Goal: Task Accomplishment & Management: Manage account settings

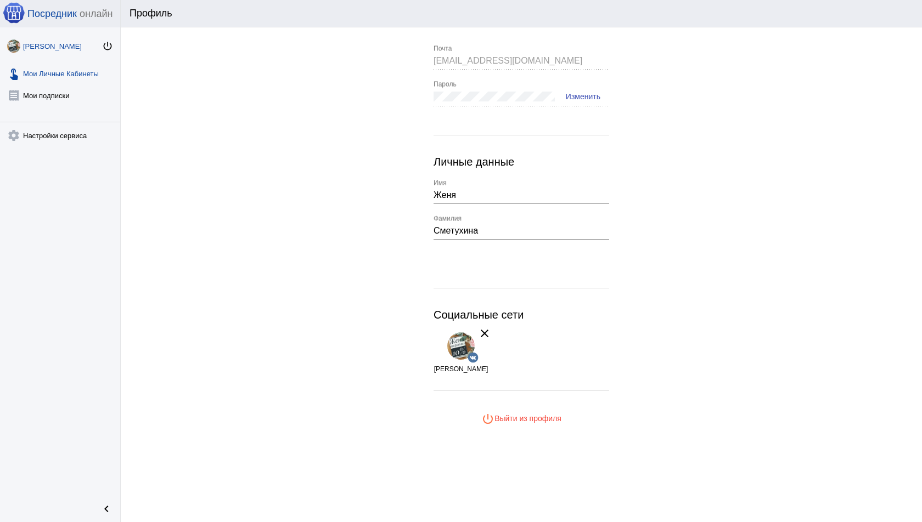
click at [78, 69] on link "touch_app Мои Личные Кабинеты" at bounding box center [60, 71] width 120 height 22
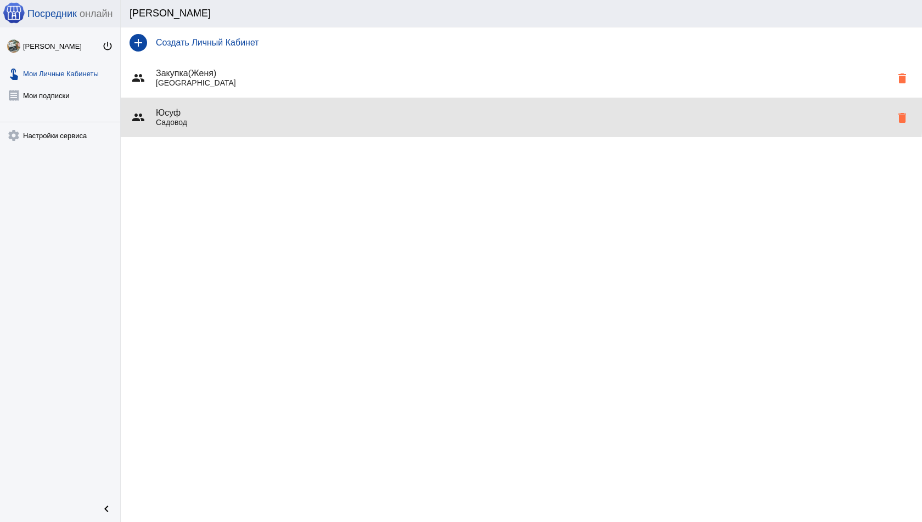
click at [206, 104] on div "group [PERSON_NAME] delete" at bounding box center [521, 118] width 801 height 40
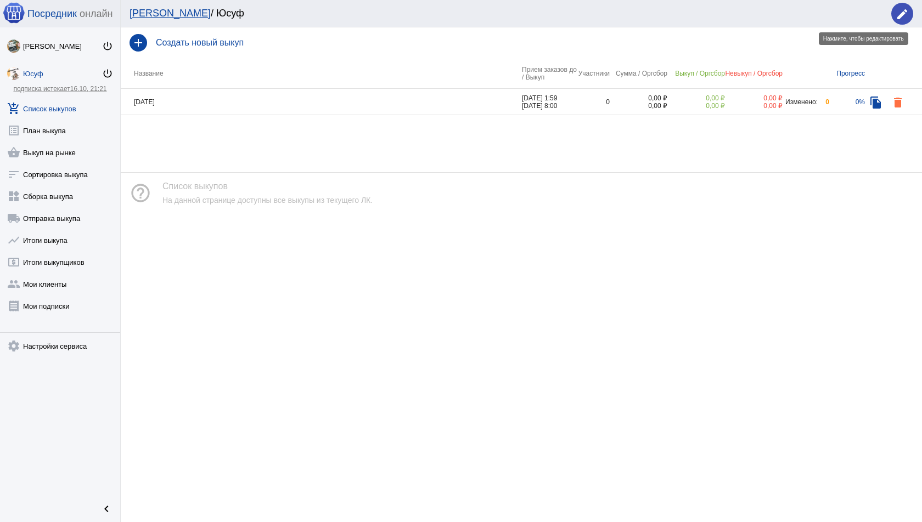
click at [907, 12] on mat-icon "edit" at bounding box center [902, 14] width 13 height 13
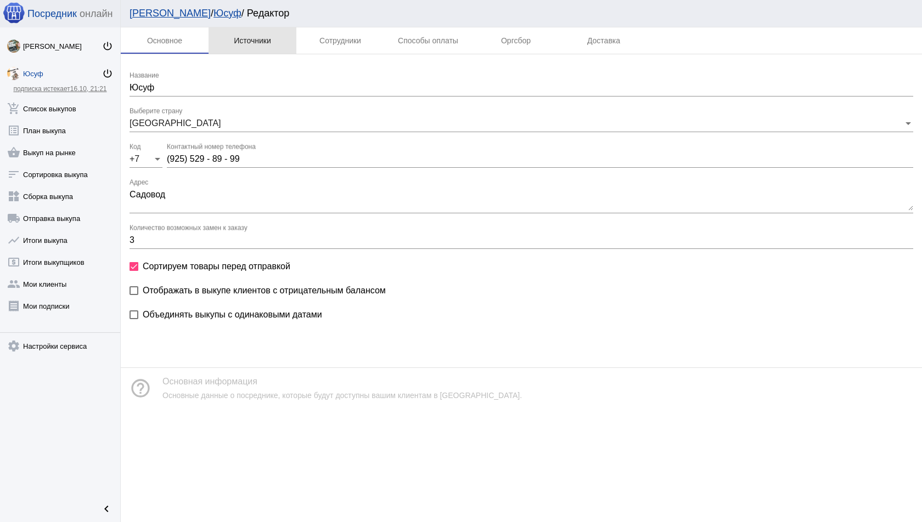
click at [263, 46] on div "Источники" at bounding box center [253, 40] width 88 height 26
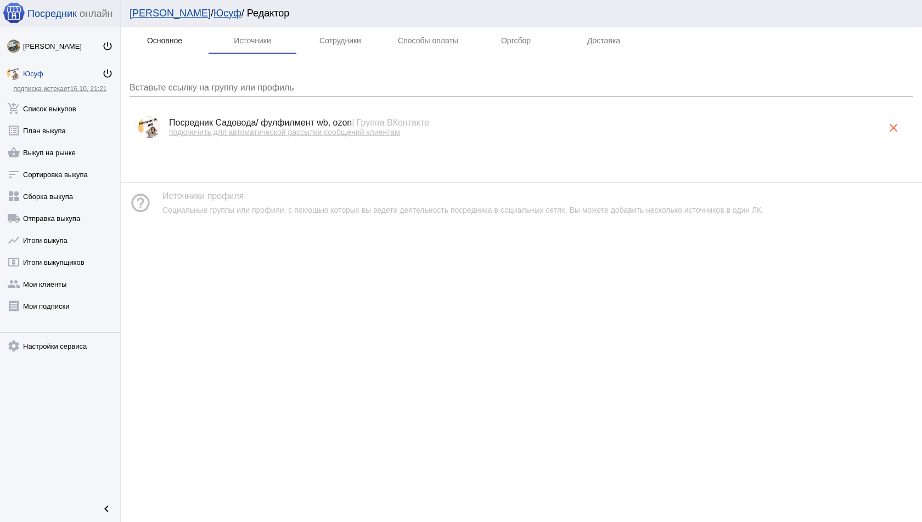
click at [164, 42] on div "Основное" at bounding box center [164, 40] width 35 height 9
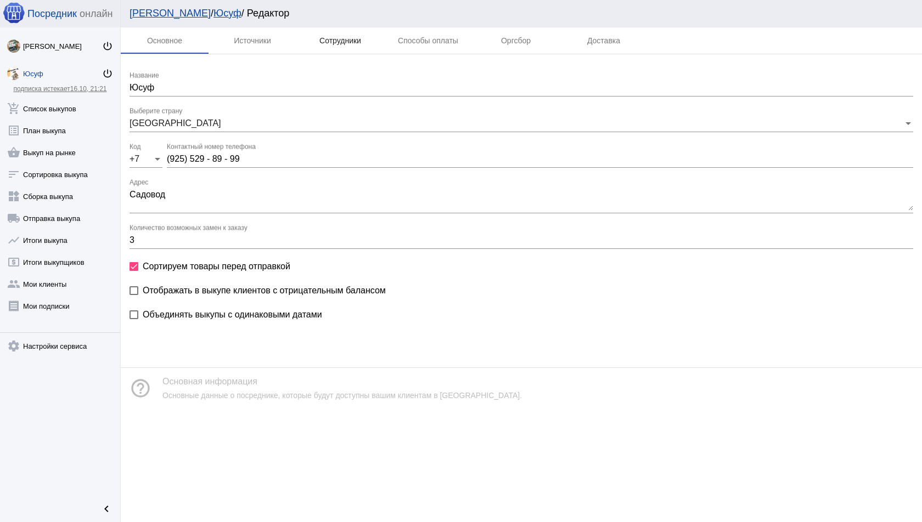
click at [325, 32] on div "Сотрудники" at bounding box center [340, 40] width 88 height 26
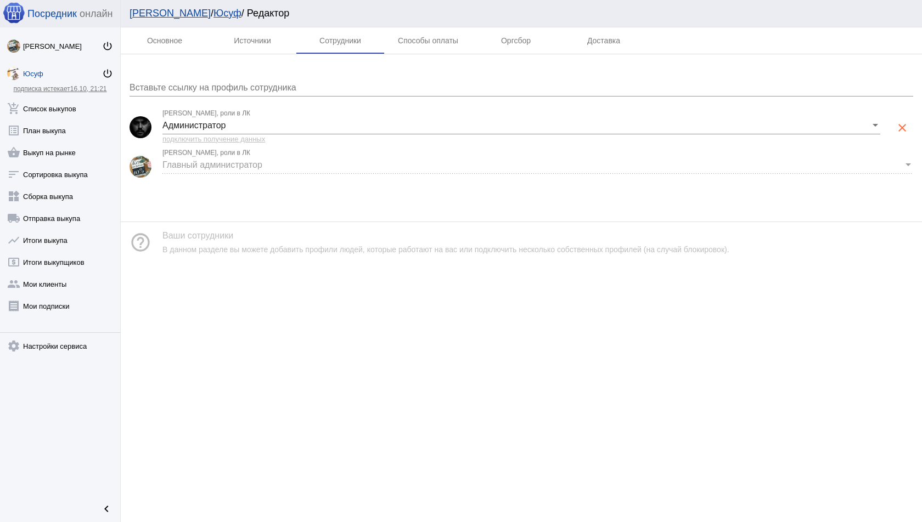
click at [251, 160] on span "Главный администратор" at bounding box center [212, 164] width 100 height 9
click at [33, 70] on div "Юсуф" at bounding box center [62, 74] width 79 height 8
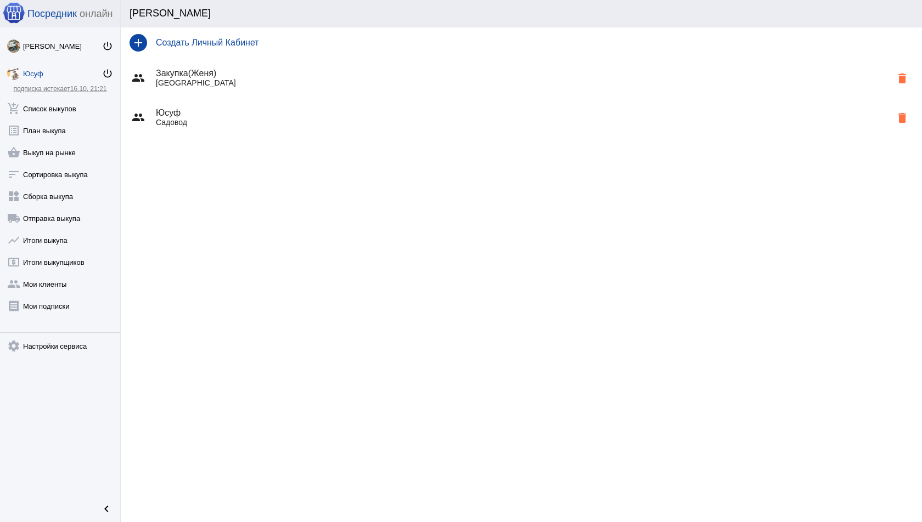
drag, startPoint x: 237, startPoint y: 111, endPoint x: 297, endPoint y: 191, distance: 100.2
click at [297, 191] on div "add Создать Личный Кабинет group Закупка(Женя) Москва delete group Юсуф Садовод…" at bounding box center [521, 274] width 801 height 495
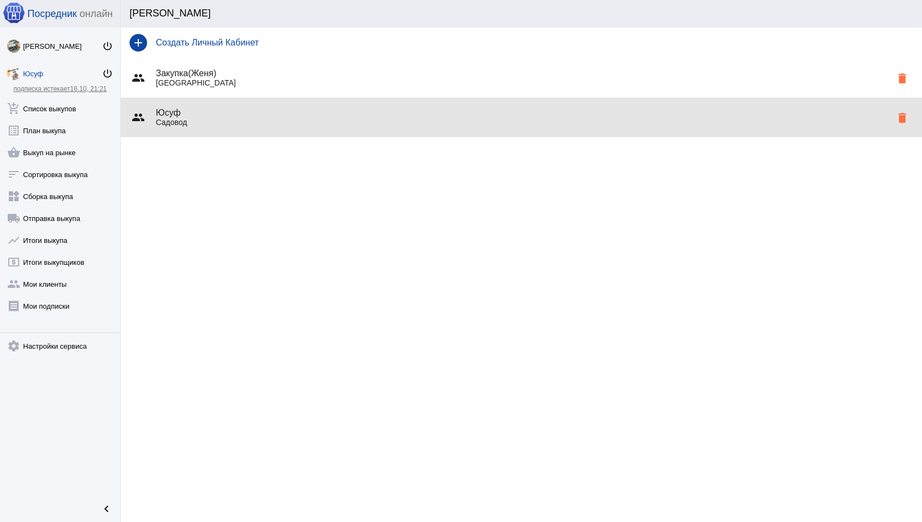
click at [243, 104] on div "group Юсуф Садовод delete" at bounding box center [521, 118] width 801 height 40
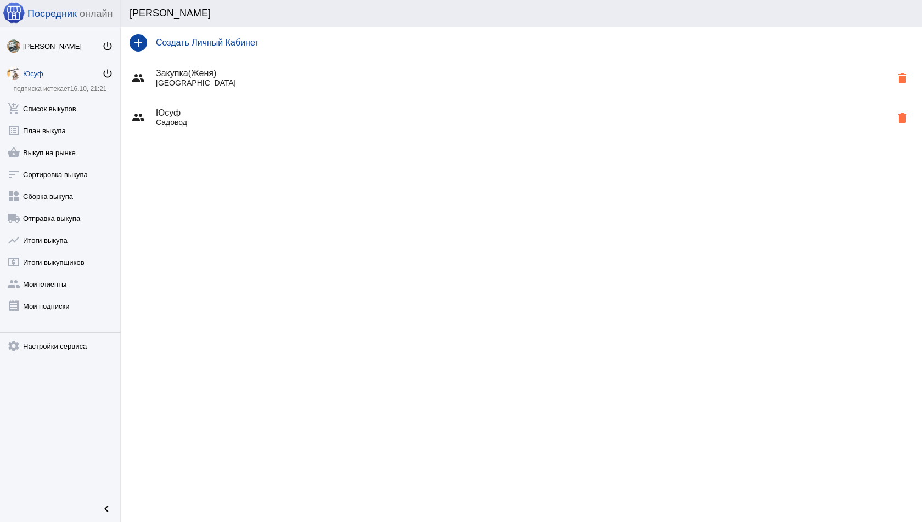
click at [216, 85] on p "Москва" at bounding box center [523, 82] width 735 height 9
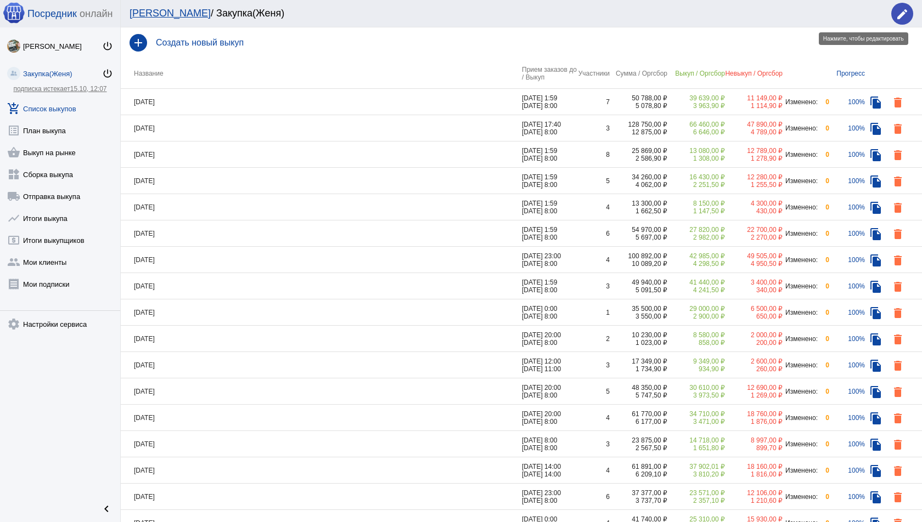
click at [906, 5] on span "edit" at bounding box center [902, 14] width 13 height 23
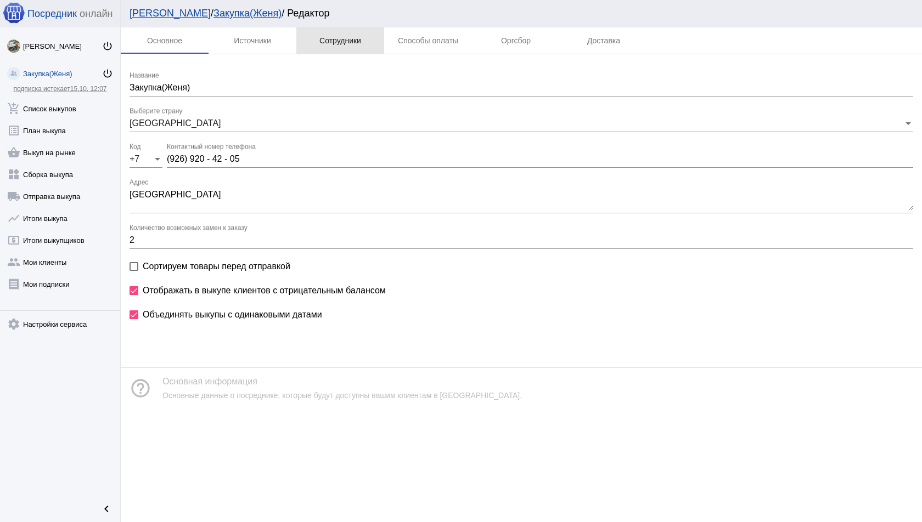
click at [347, 44] on div "Сотрудники" at bounding box center [340, 40] width 42 height 9
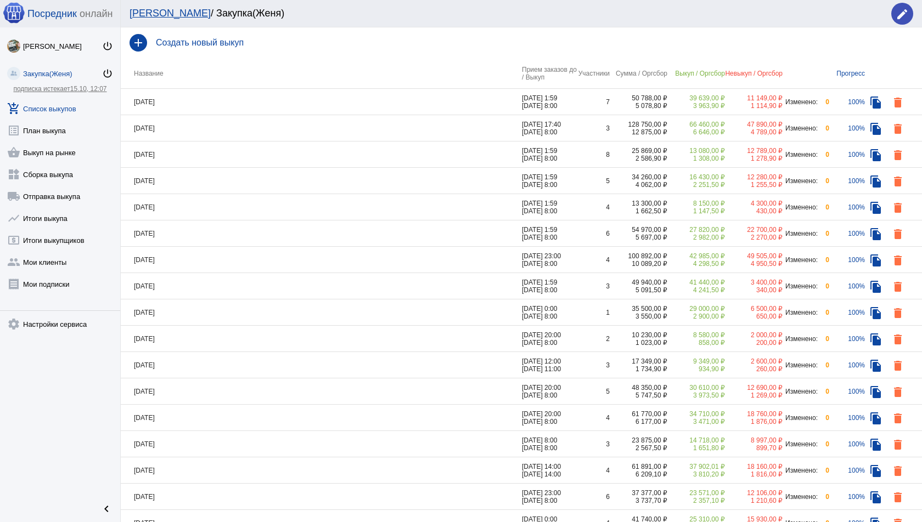
click at [158, 16] on link "Мои ЛК" at bounding box center [170, 13] width 81 height 11
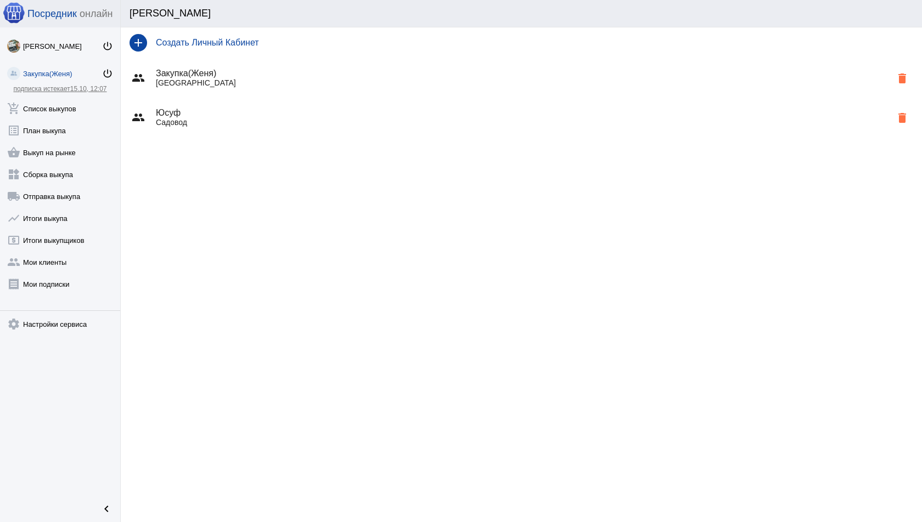
click at [214, 116] on h4 "Юсуф" at bounding box center [523, 113] width 735 height 10
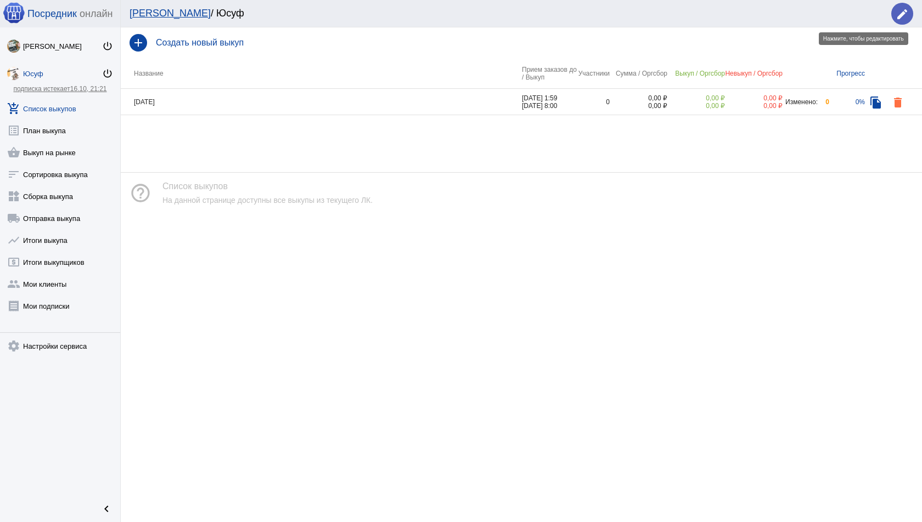
click at [905, 14] on mat-icon "edit" at bounding box center [902, 14] width 13 height 13
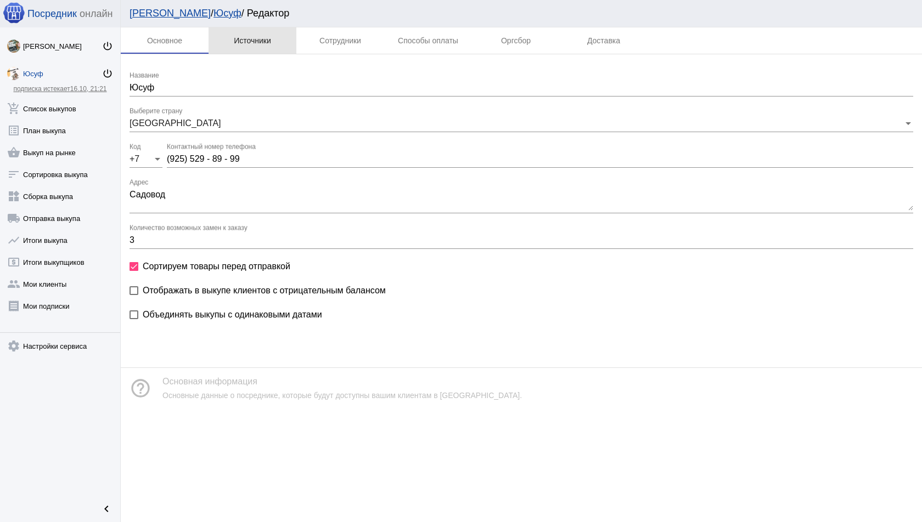
click at [251, 38] on div "Источники" at bounding box center [252, 40] width 37 height 9
click at [243, 31] on div "Источники" at bounding box center [253, 40] width 88 height 26
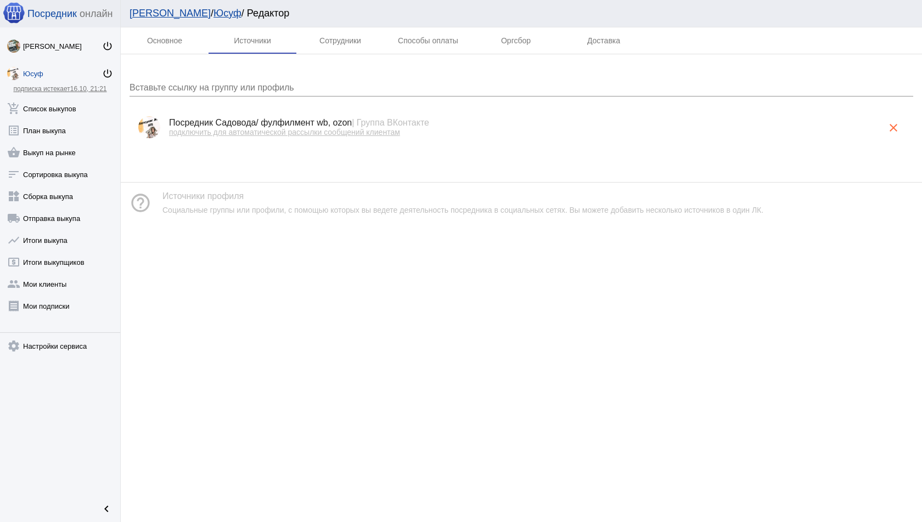
click at [41, 70] on div "Юсуф" at bounding box center [62, 74] width 79 height 8
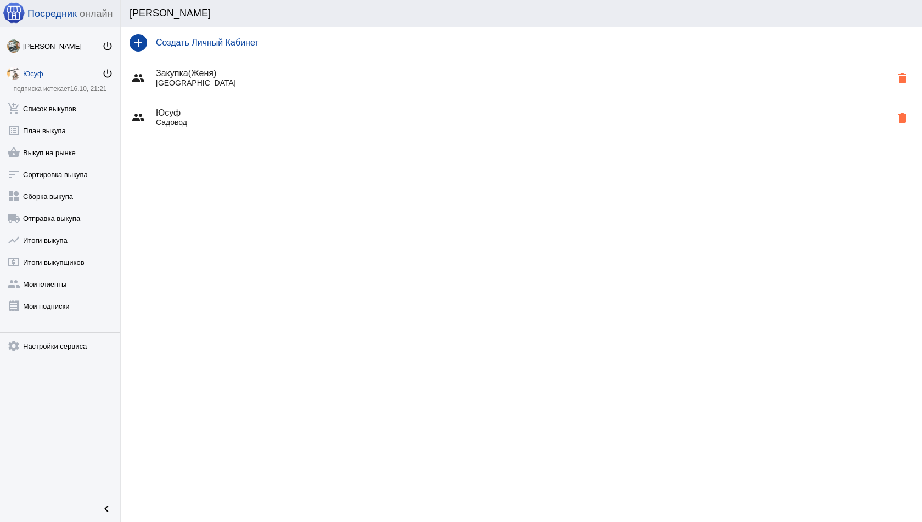
click at [215, 127] on div "group [PERSON_NAME] delete" at bounding box center [521, 118] width 801 height 40
click at [218, 81] on p "Москва" at bounding box center [523, 82] width 735 height 9
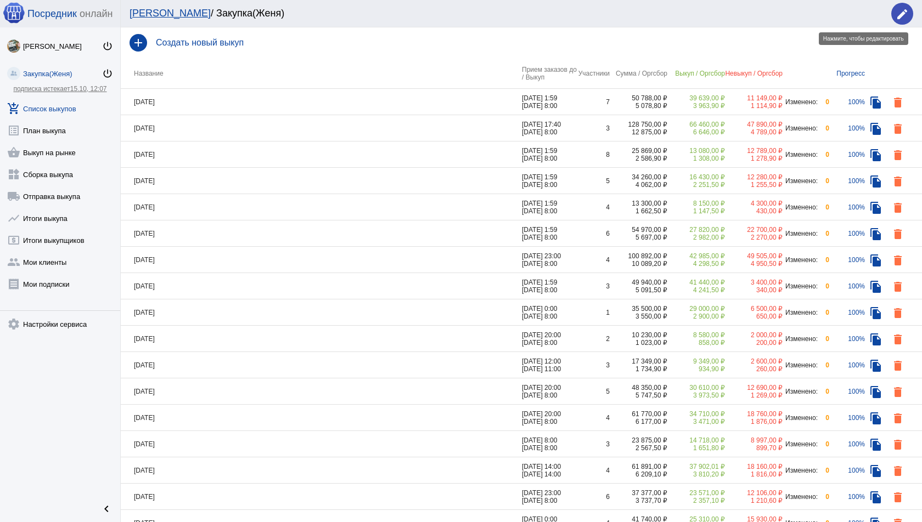
click at [901, 17] on mat-icon "edit" at bounding box center [902, 14] width 13 height 13
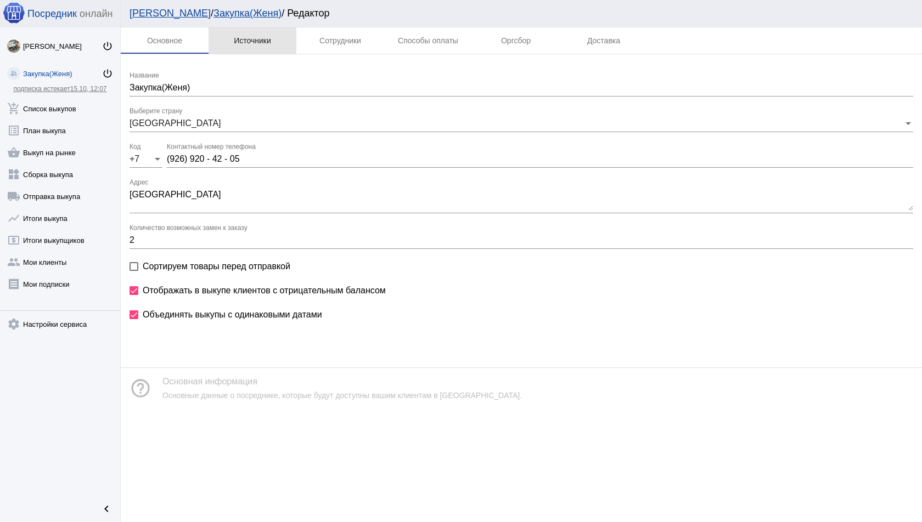
click at [268, 47] on div "Источники" at bounding box center [253, 40] width 88 height 26
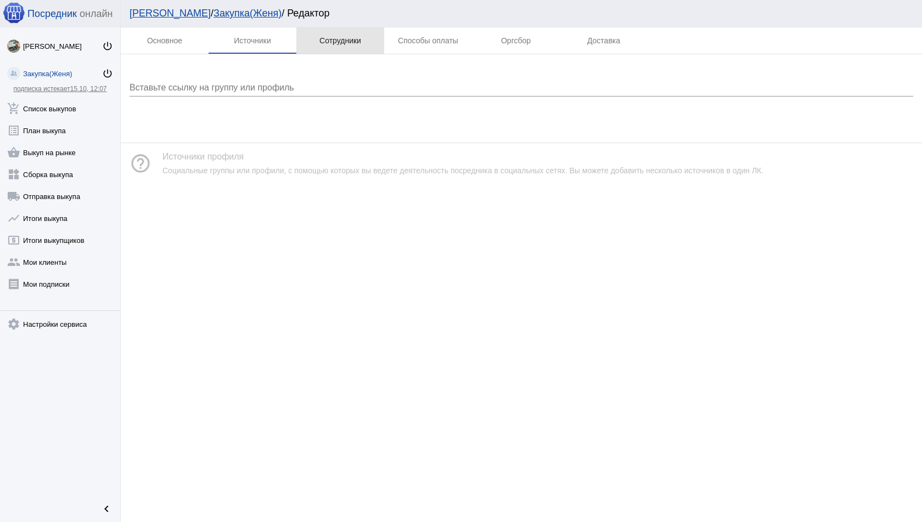
click at [335, 46] on div "Сотрудники" at bounding box center [340, 40] width 88 height 26
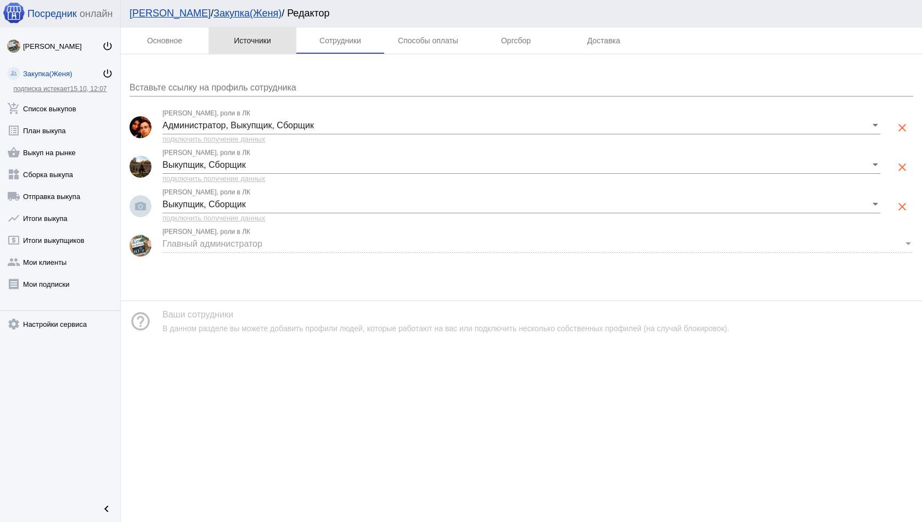
click at [267, 45] on div "Источники" at bounding box center [253, 40] width 88 height 26
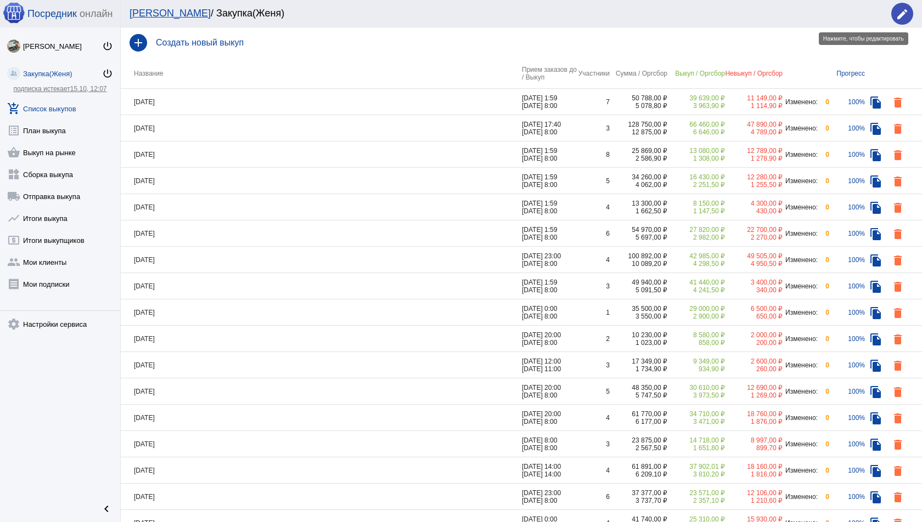
click at [912, 19] on div "edit" at bounding box center [902, 14] width 22 height 22
click at [903, 9] on mat-icon "edit" at bounding box center [902, 14] width 13 height 13
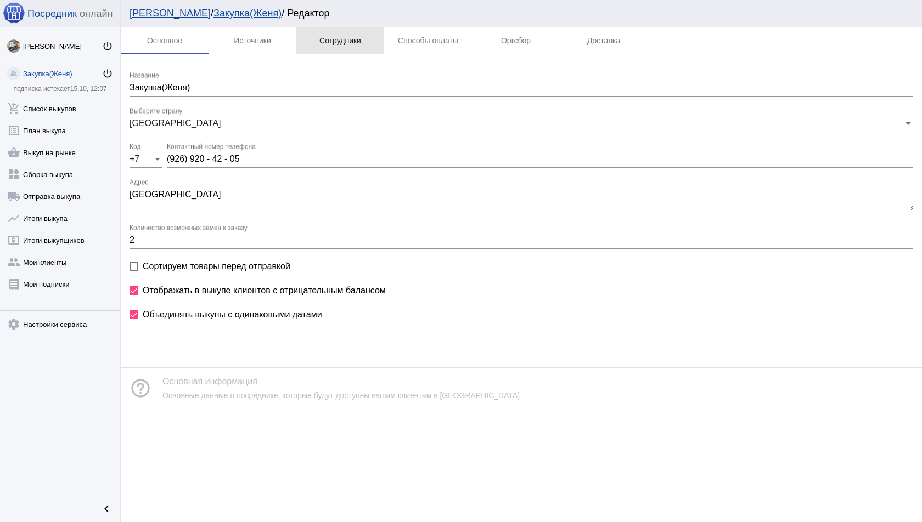
click at [341, 36] on div "Сотрудники" at bounding box center [340, 40] width 42 height 9
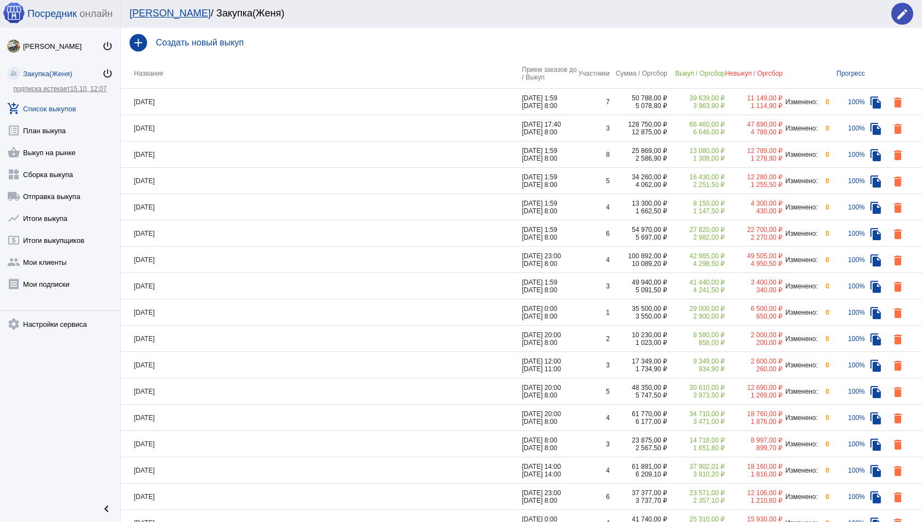
click at [47, 75] on div "Закупка(Женя)" at bounding box center [62, 74] width 79 height 8
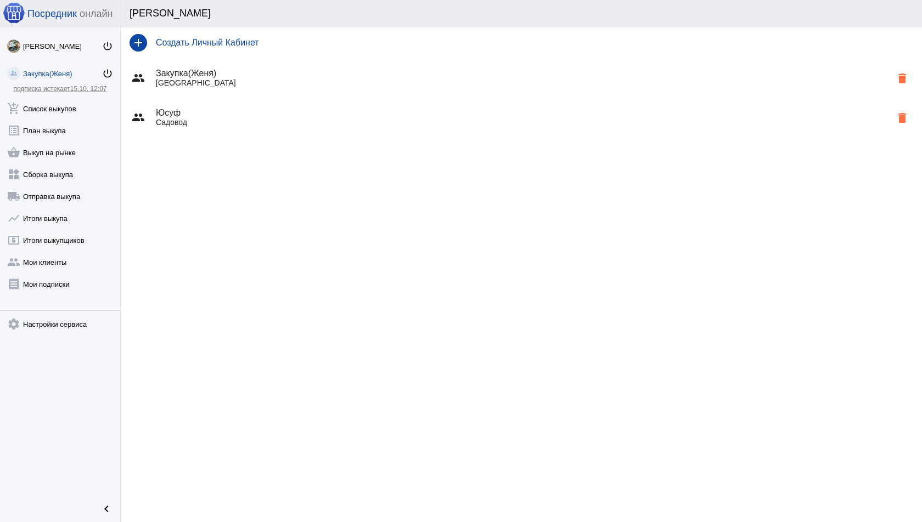
click at [269, 131] on div "group Юсуф Садовод delete" at bounding box center [521, 118] width 801 height 40
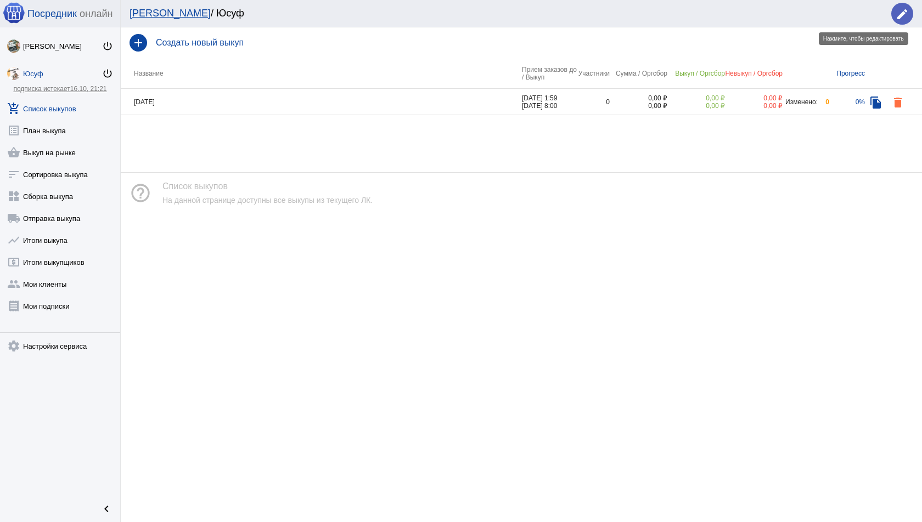
click at [901, 10] on mat-icon "edit" at bounding box center [902, 14] width 13 height 13
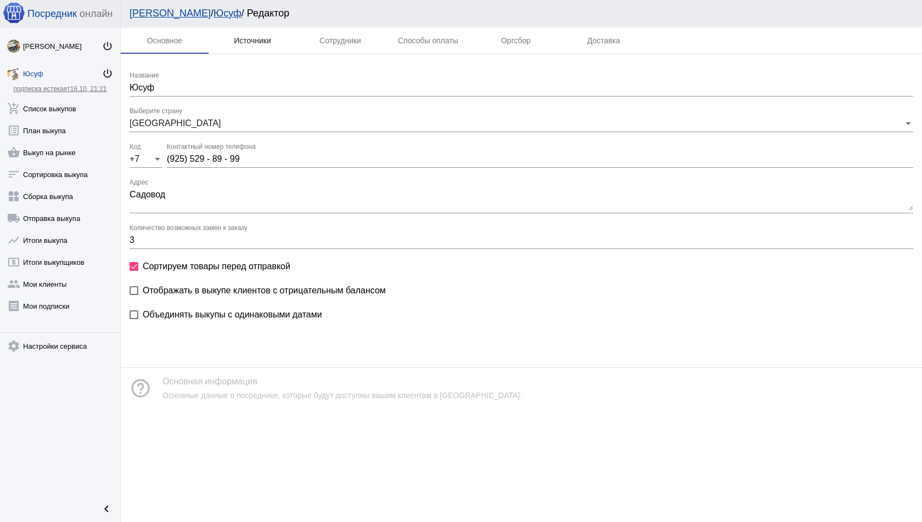
click at [277, 30] on div "Источники" at bounding box center [253, 40] width 88 height 26
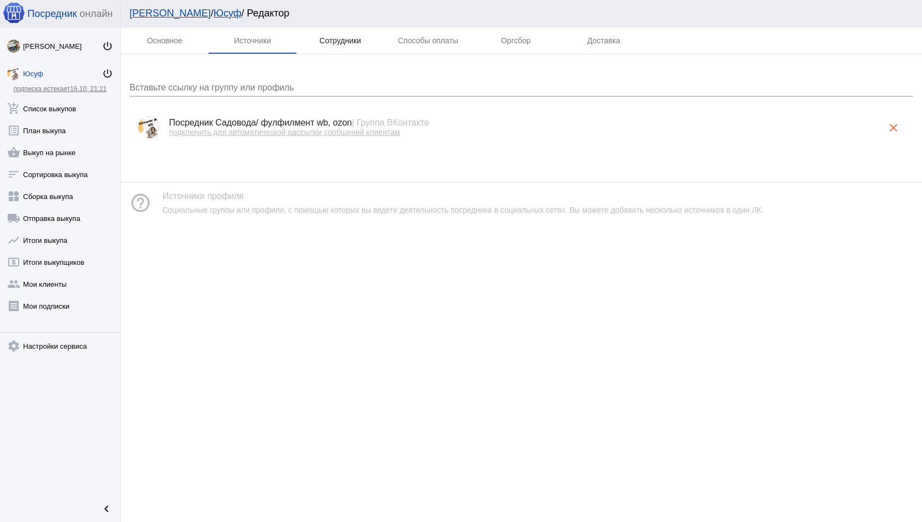
click at [324, 29] on div "Сотрудники" at bounding box center [340, 40] width 88 height 26
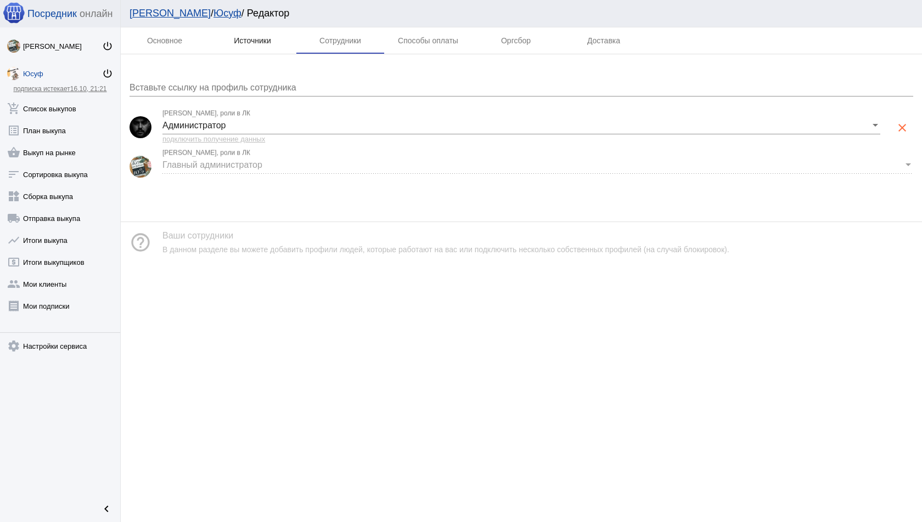
click at [254, 33] on div "Источники" at bounding box center [253, 40] width 88 height 26
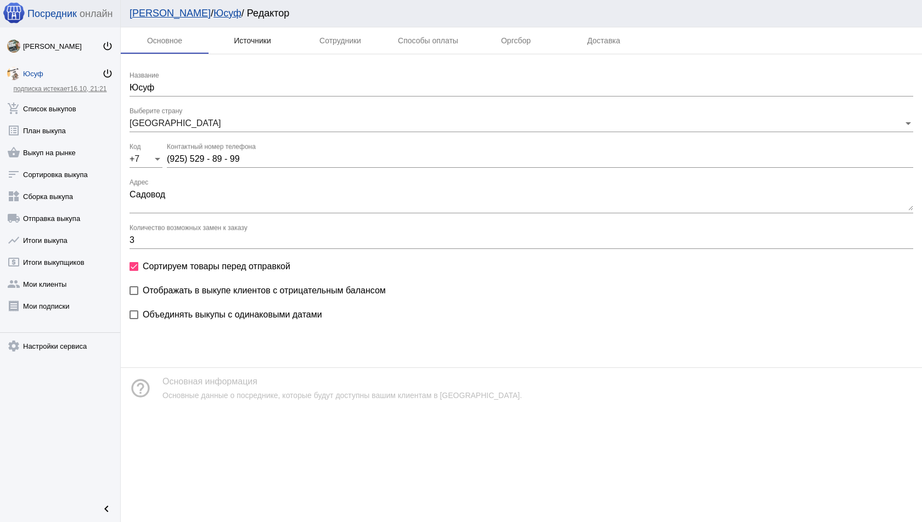
click at [255, 41] on div "Источники" at bounding box center [252, 40] width 37 height 9
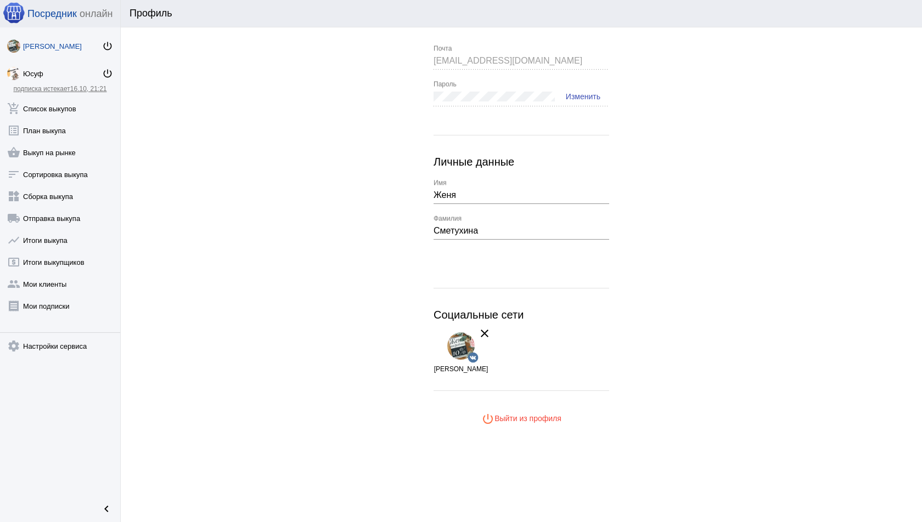
click at [101, 42] on div "Женя Сметухина" at bounding box center [62, 46] width 79 height 8
click at [113, 43] on mat-icon "power_settings_new" at bounding box center [107, 46] width 11 height 11
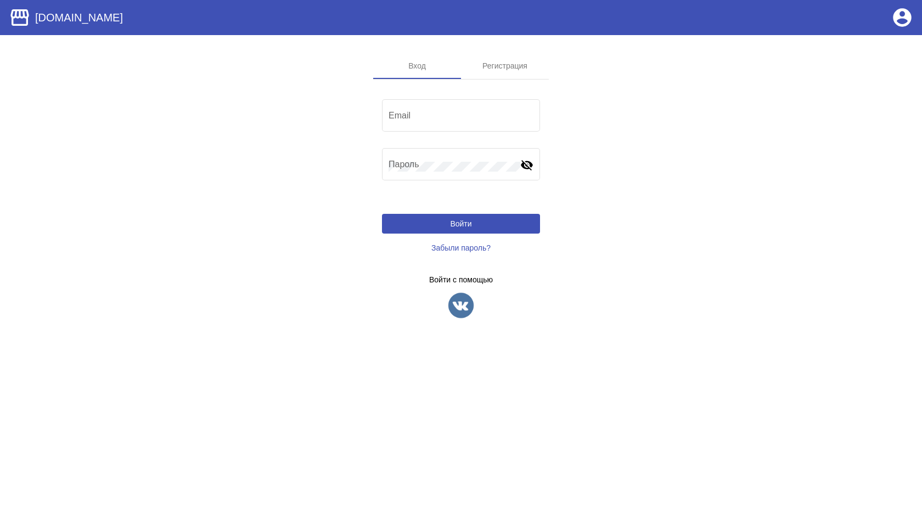
click at [459, 290] on app-sign-profiles "Войти с помощью" at bounding box center [461, 298] width 158 height 44
click at [459, 296] on img at bounding box center [460, 305] width 27 height 27
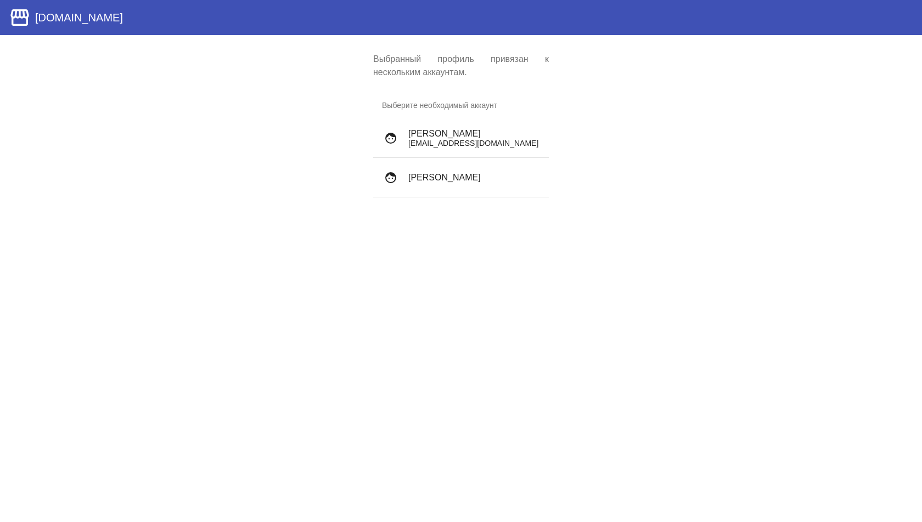
click at [443, 131] on h4 "[PERSON_NAME]" at bounding box center [474, 134] width 132 height 10
